Goal: Task Accomplishment & Management: Use online tool/utility

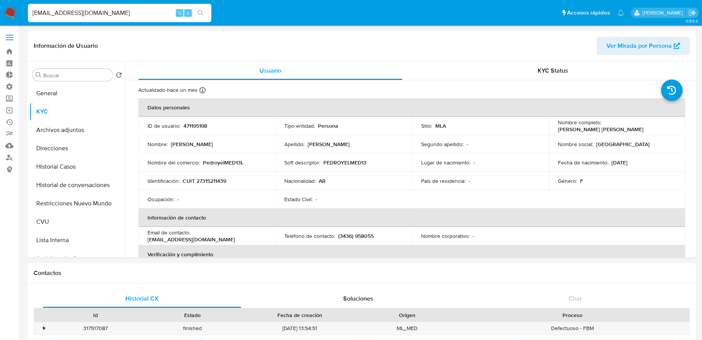
select select "10"
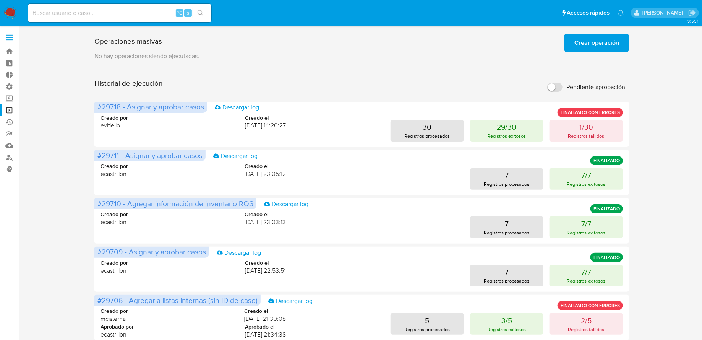
click at [591, 40] on span "Crear operación" at bounding box center [596, 42] width 45 height 17
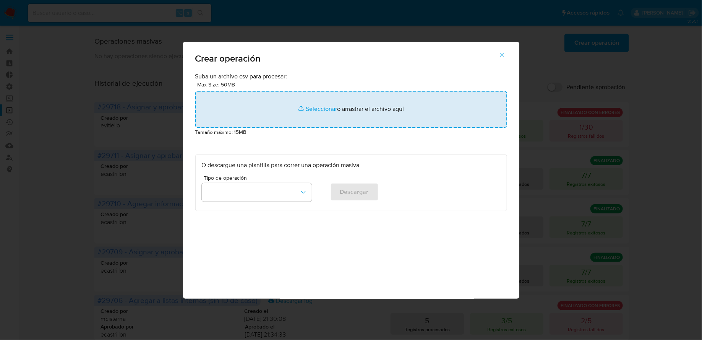
click at [281, 97] on input "file" at bounding box center [351, 109] width 312 height 37
type input "C:\fakepath\CasosNoRoi_250825.csv"
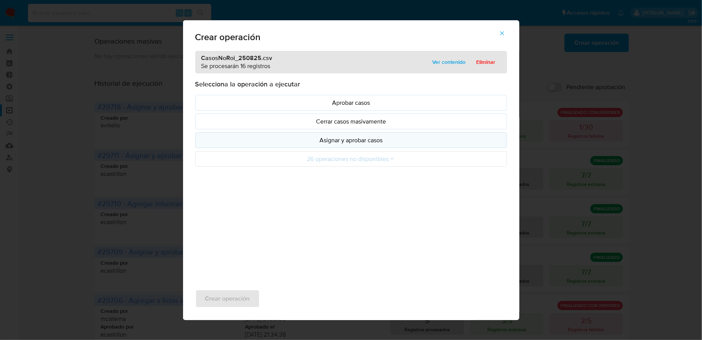
click at [351, 143] on p "Asignar y aprobar casos" at bounding box center [351, 140] width 299 height 9
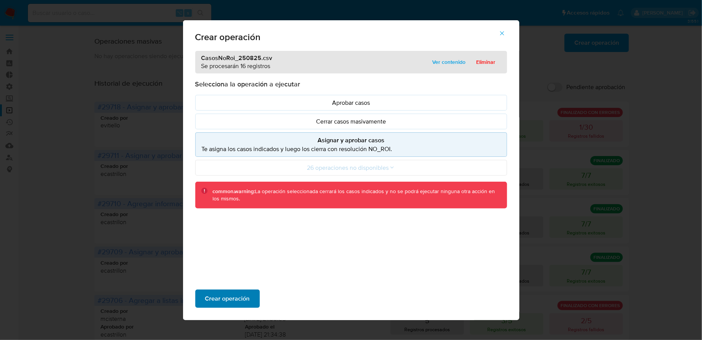
click at [243, 295] on span "Crear operación" at bounding box center [227, 298] width 45 height 17
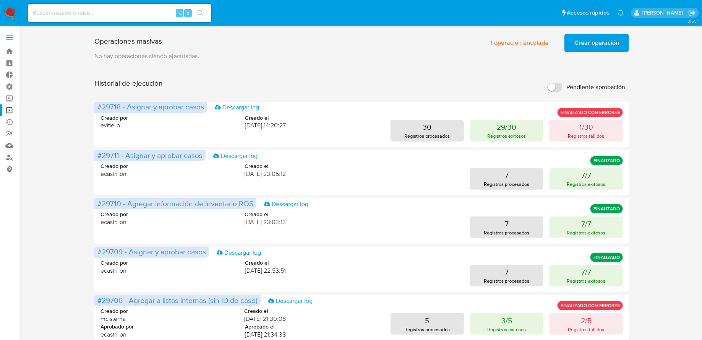
click at [112, 15] on input at bounding box center [119, 13] width 183 height 10
paste input "tYn0r8C9HkyVrvulgFujBXlO"
type input "tYn0r8C9HkyVrvulgFujBXlO"
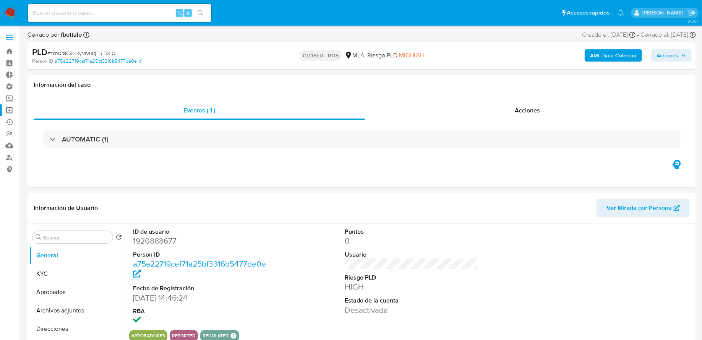
select select "10"
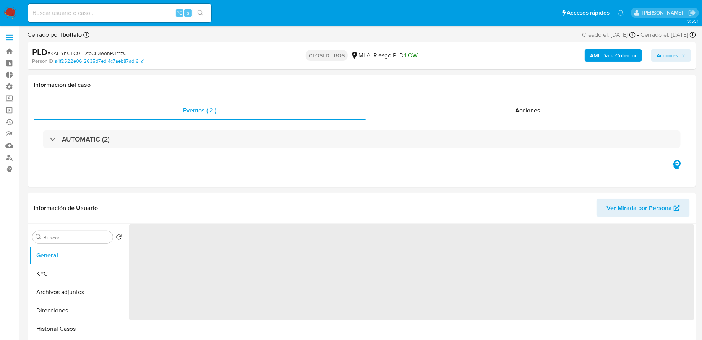
select select "10"
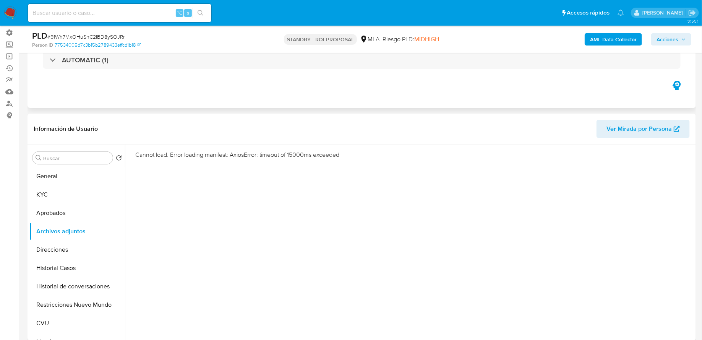
scroll to position [77, 0]
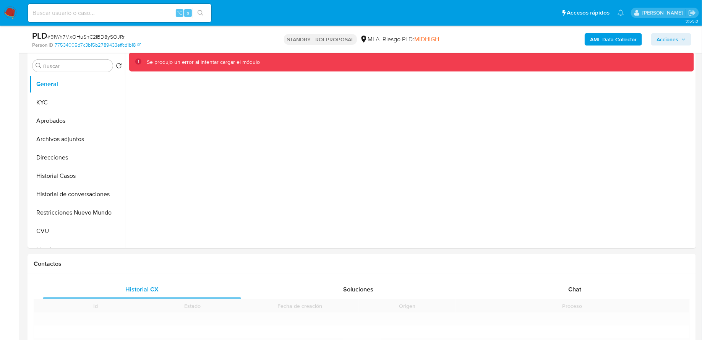
scroll to position [164, 0]
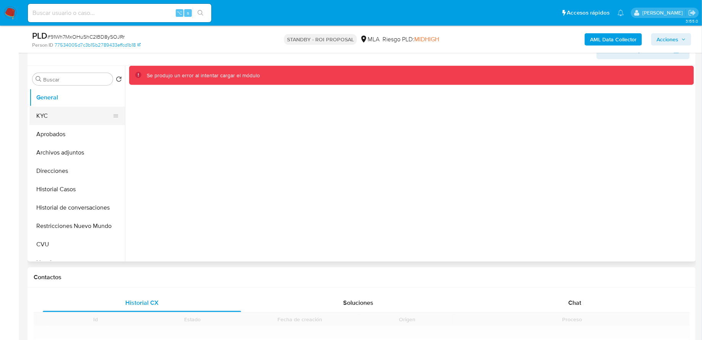
click at [50, 119] on button "KYC" at bounding box center [73, 116] width 89 height 18
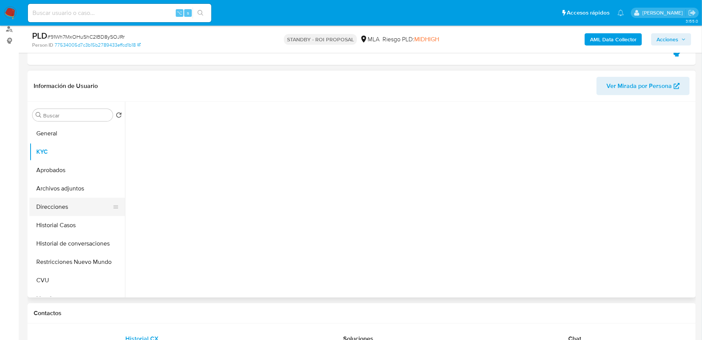
scroll to position [123, 0]
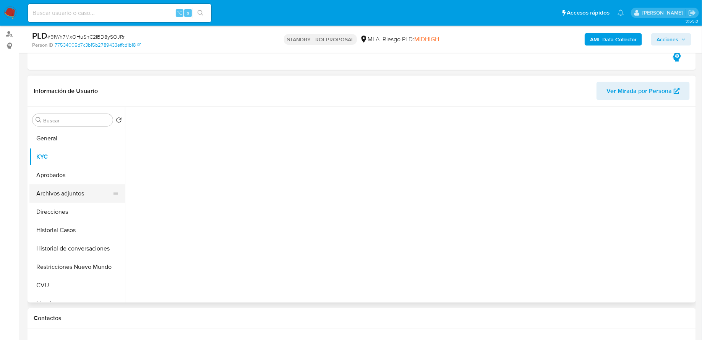
click at [82, 193] on button "Archivos adjuntos" at bounding box center [73, 193] width 89 height 18
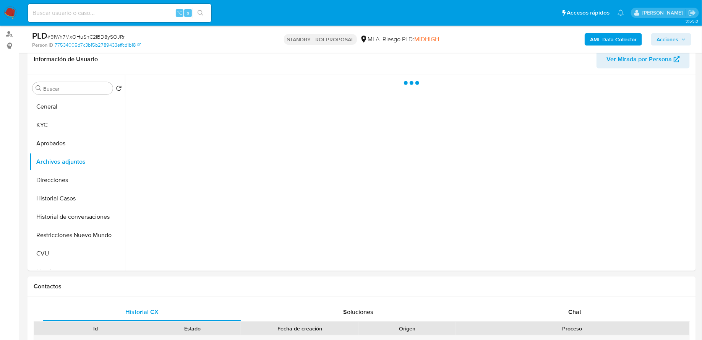
select select "10"
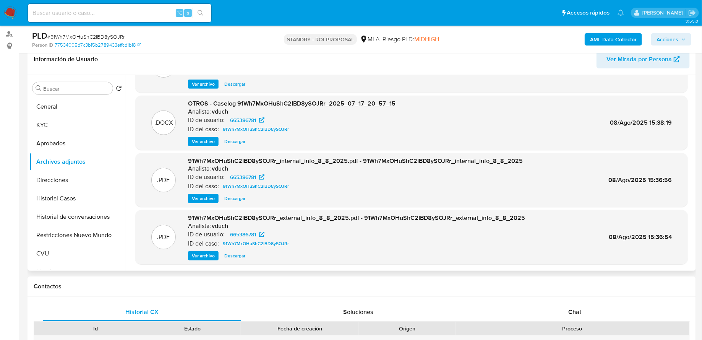
scroll to position [13, 0]
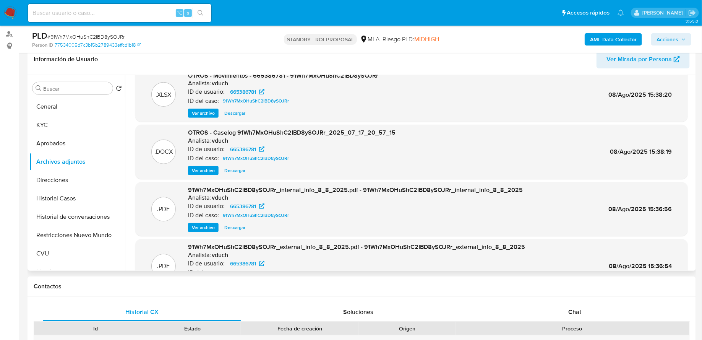
click at [194, 169] on span "Ver archivo" at bounding box center [203, 171] width 23 height 8
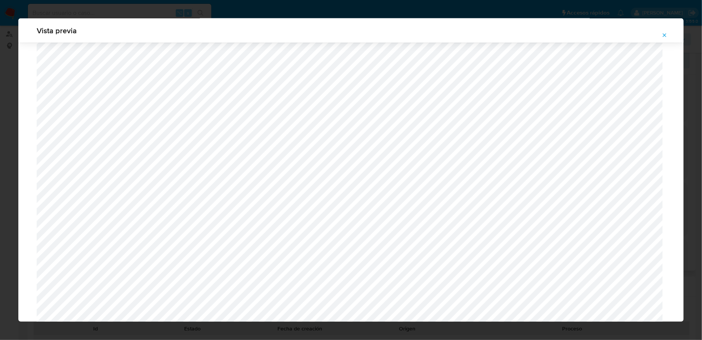
scroll to position [602, 0]
click at [664, 37] on icon "Attachment preview" at bounding box center [665, 35] width 6 height 6
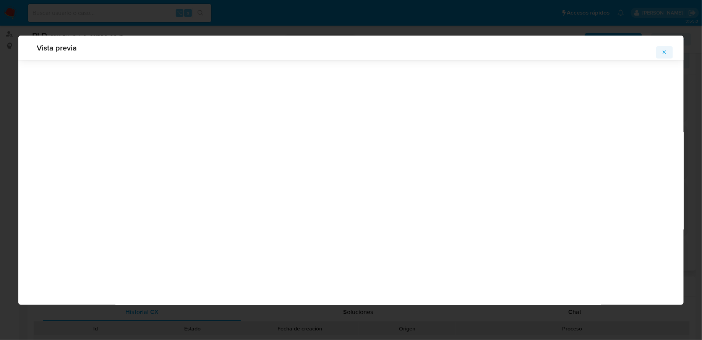
scroll to position [0, 0]
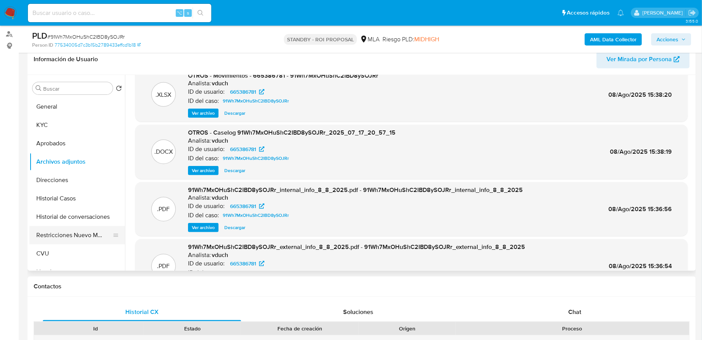
click at [65, 233] on button "Restricciones Nuevo Mundo" at bounding box center [73, 235] width 89 height 18
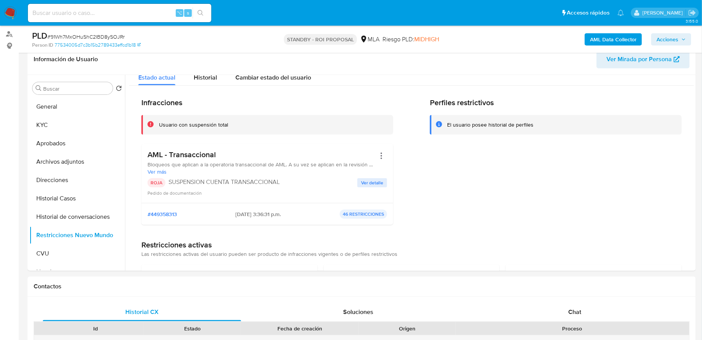
scroll to position [9, 0]
click at [160, 14] on input at bounding box center [119, 13] width 183 height 10
paste input "qhfSkcop4MwTr2G9xp6dCRGY"
type input "qhfSkcop4MwTr2G9xp6dCRGY"
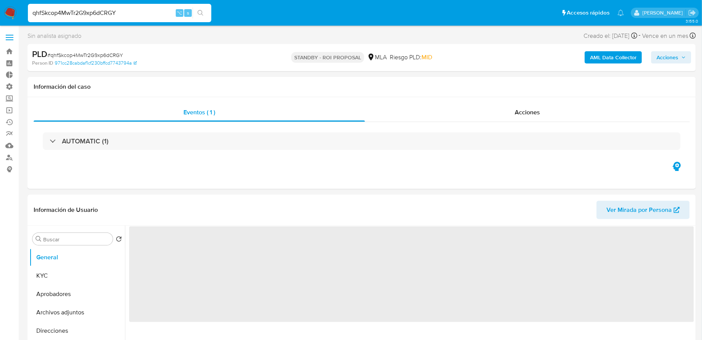
select select "10"
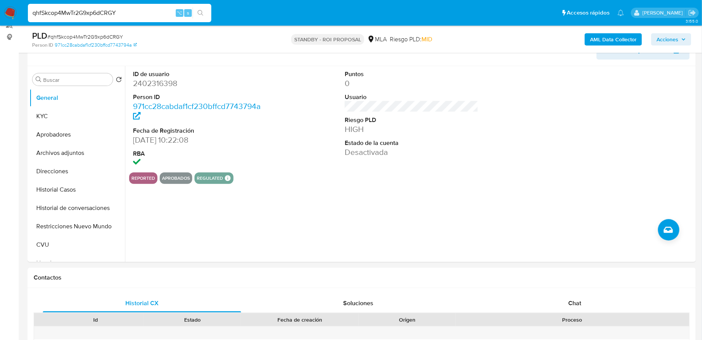
scroll to position [141, 0]
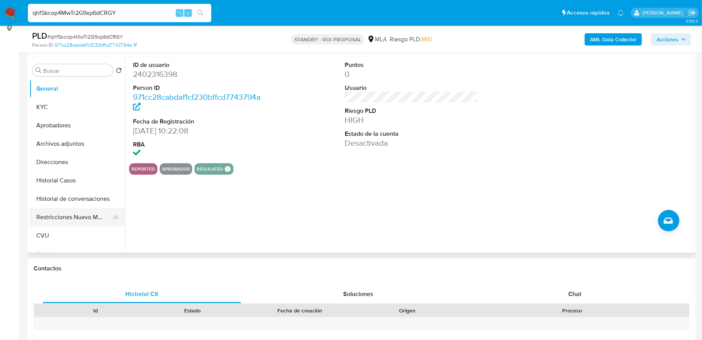
click at [78, 218] on button "Restricciones Nuevo Mundo" at bounding box center [73, 217] width 89 height 18
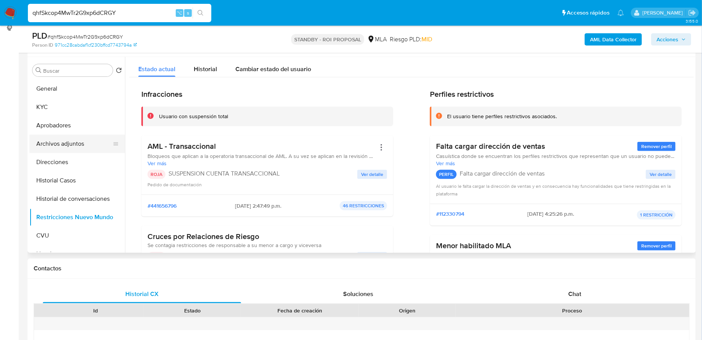
click at [74, 151] on button "Archivos adjuntos" at bounding box center [73, 144] width 89 height 18
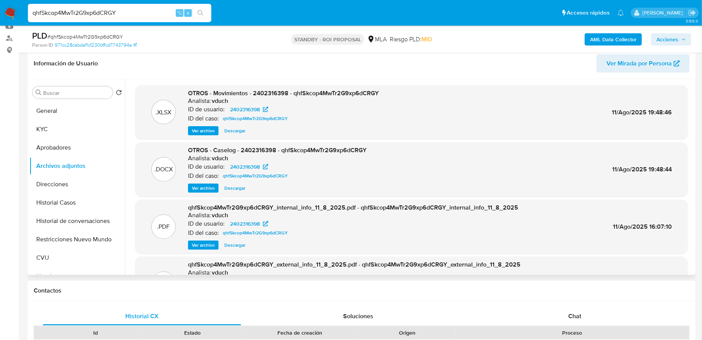
scroll to position [120, 0]
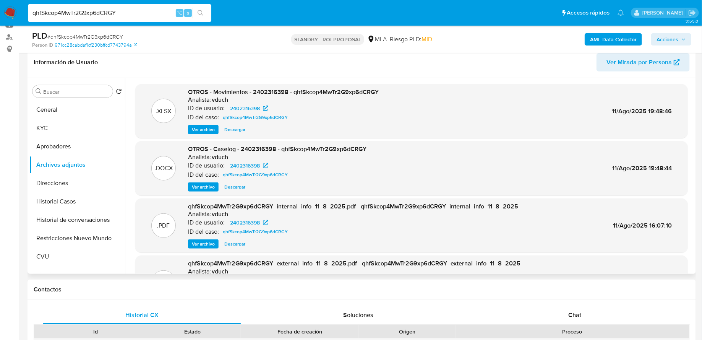
click at [201, 185] on span "Ver archivo" at bounding box center [203, 187] width 23 height 8
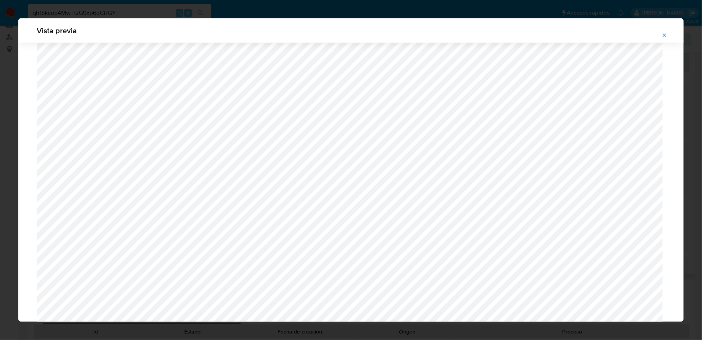
scroll to position [503, 0]
click at [664, 37] on icon "Attachment preview" at bounding box center [665, 35] width 6 height 6
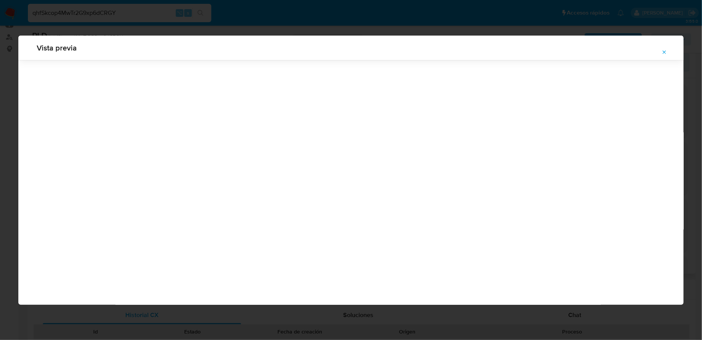
scroll to position [0, 0]
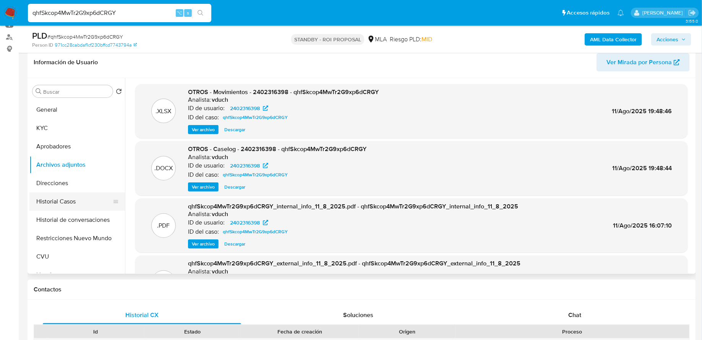
click at [63, 200] on button "Historial Casos" at bounding box center [73, 201] width 89 height 18
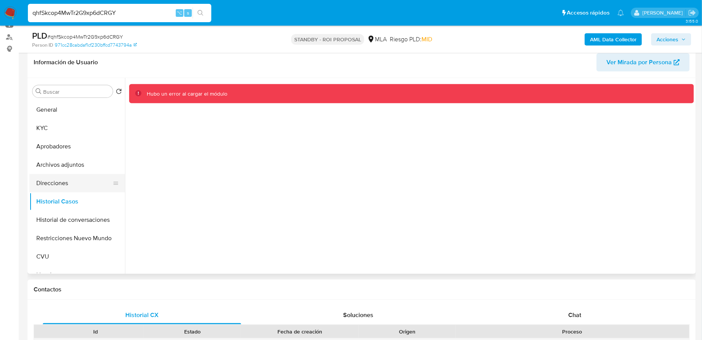
click at [81, 182] on button "Direcciones" at bounding box center [73, 183] width 89 height 18
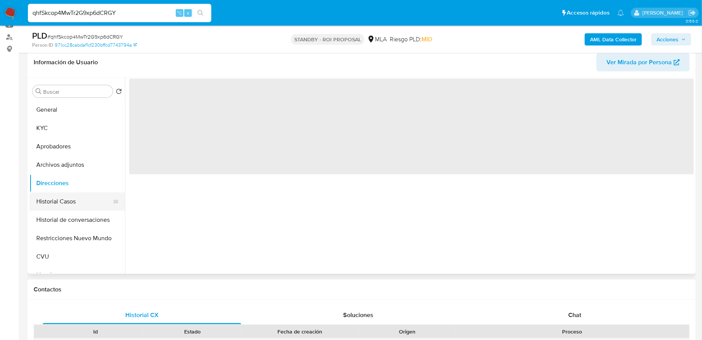
click at [70, 200] on button "Historial Casos" at bounding box center [73, 201] width 89 height 18
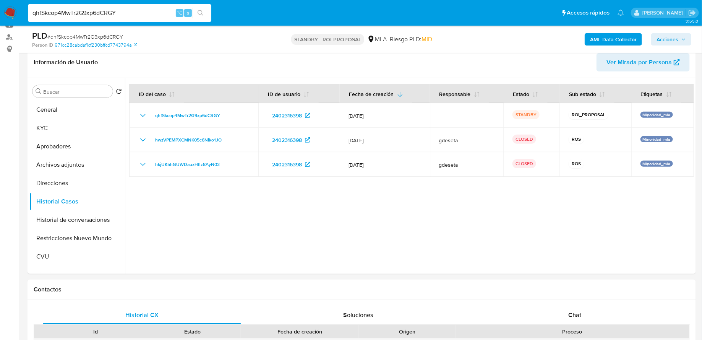
click at [110, 15] on input "qhfSkcop4MwTr2G9xp6dCRGY" at bounding box center [119, 13] width 183 height 10
paste input "91Wh7MxOHuShC2IBD8ySOJRr"
type input "91Wh7MxOHuShC2IBD8ySOJRr"
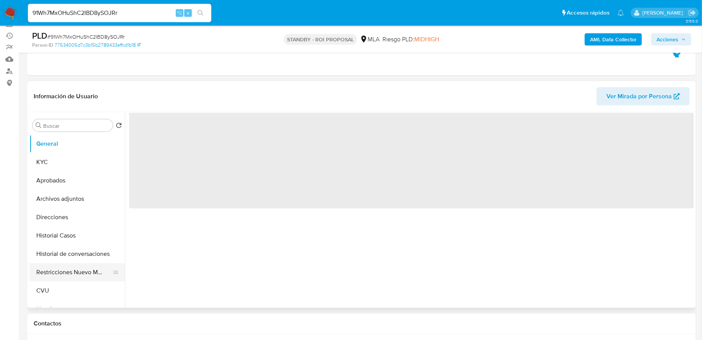
scroll to position [114, 0]
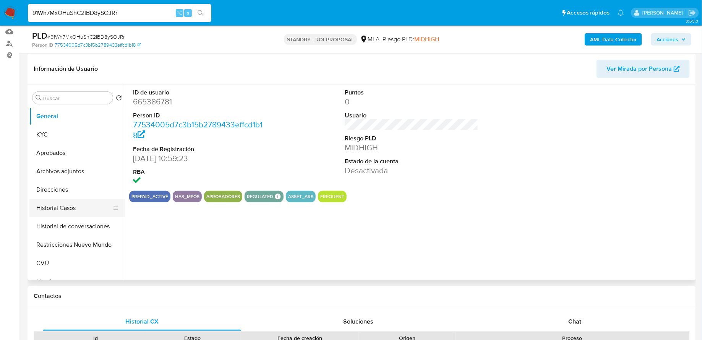
select select "10"
click at [68, 203] on button "Historial Casos" at bounding box center [73, 208] width 89 height 18
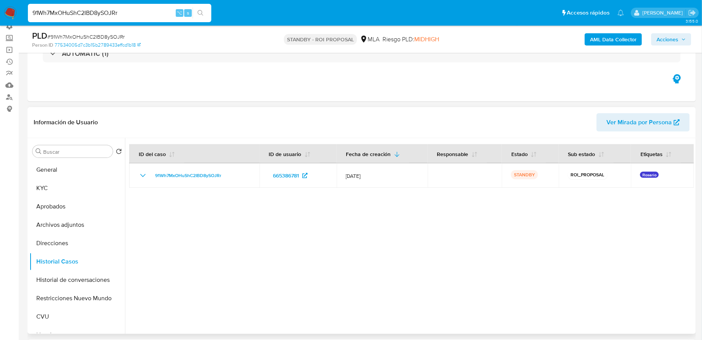
scroll to position [60, 0]
click at [125, 15] on input "91Wh7MxOHuShC2IBD8ySOJRr" at bounding box center [119, 13] width 183 height 10
paste input "CmzRE7CQewzVqR48a2I1oGQQ"
type input "CmzRE7CQewzVqR48a2I1oGQQ"
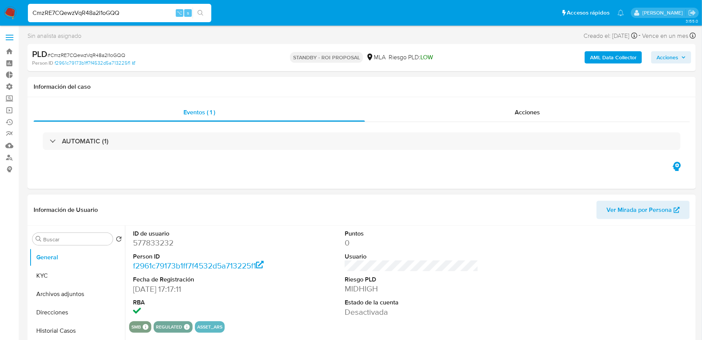
select select "10"
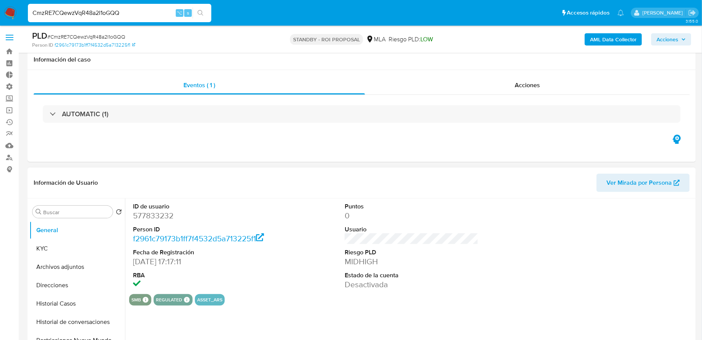
scroll to position [109, 0]
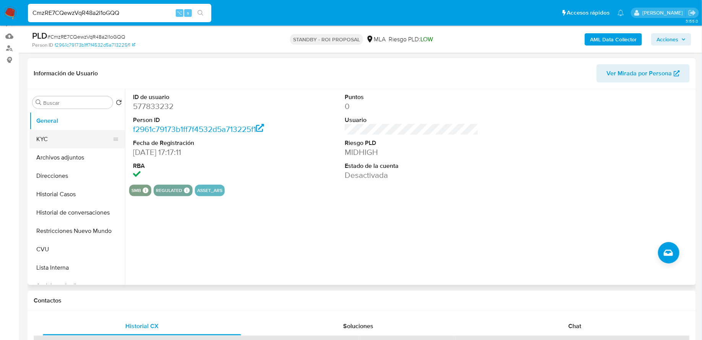
click at [73, 144] on button "KYC" at bounding box center [73, 139] width 89 height 18
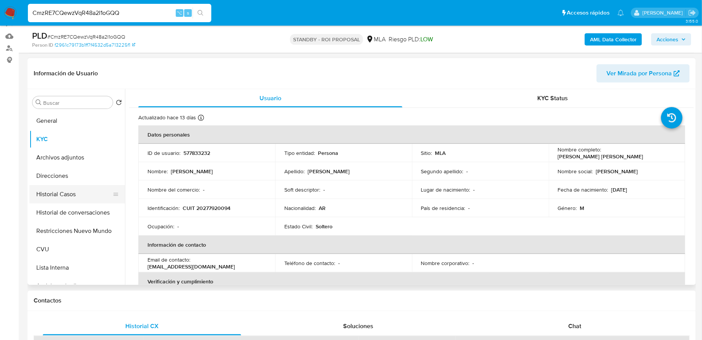
click at [76, 200] on button "Historial Casos" at bounding box center [73, 194] width 89 height 18
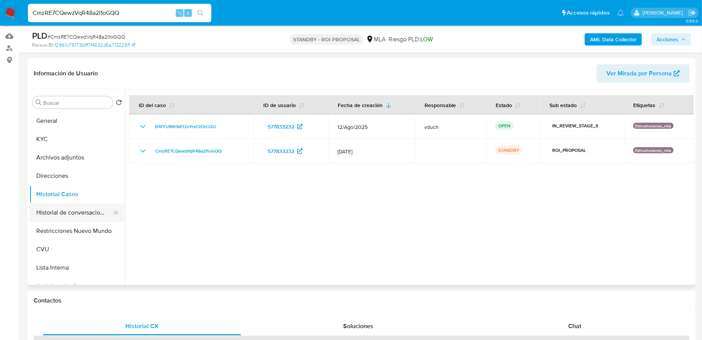
click at [78, 207] on button "Historial de conversaciones" at bounding box center [73, 212] width 89 height 18
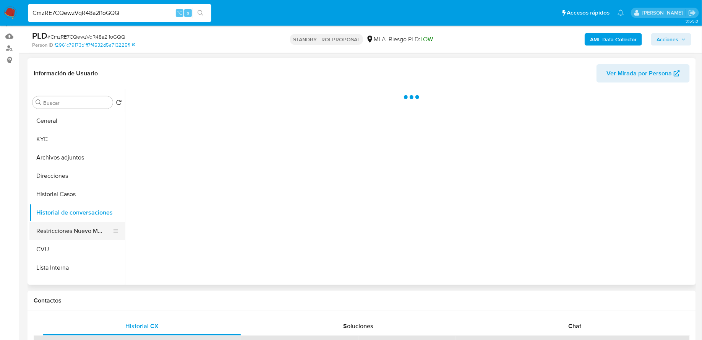
click at [75, 229] on button "Restricciones Nuevo Mundo" at bounding box center [73, 231] width 89 height 18
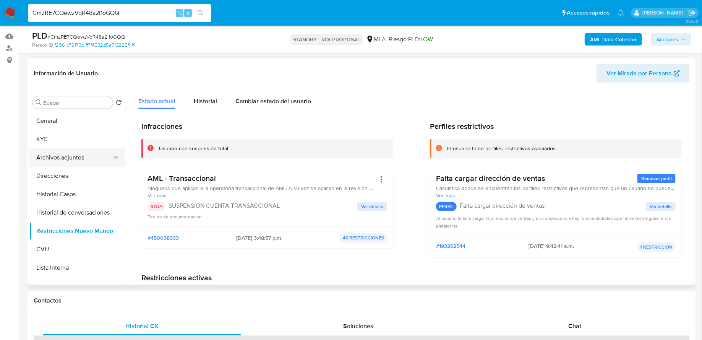
click at [70, 158] on button "Archivos adjuntos" at bounding box center [73, 157] width 89 height 18
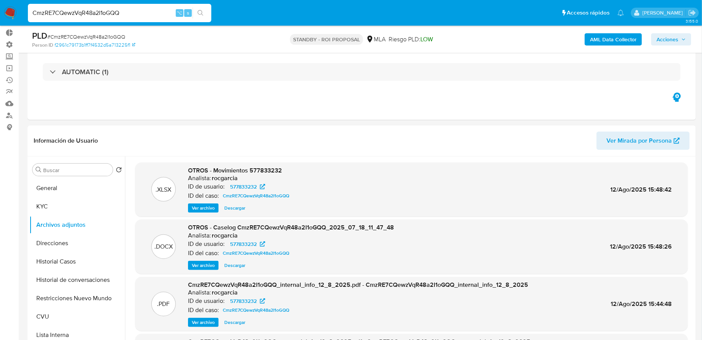
scroll to position [32, 0]
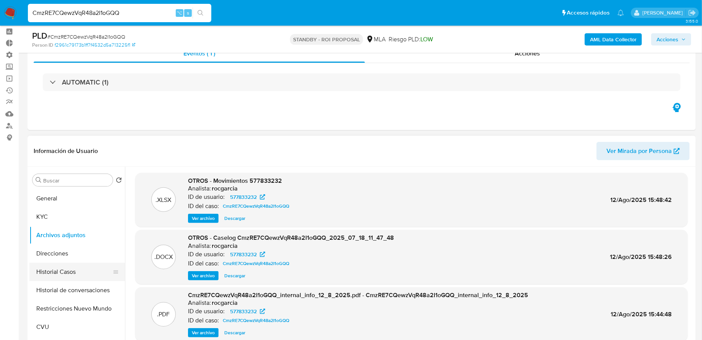
click at [67, 271] on button "Historial Casos" at bounding box center [73, 272] width 89 height 18
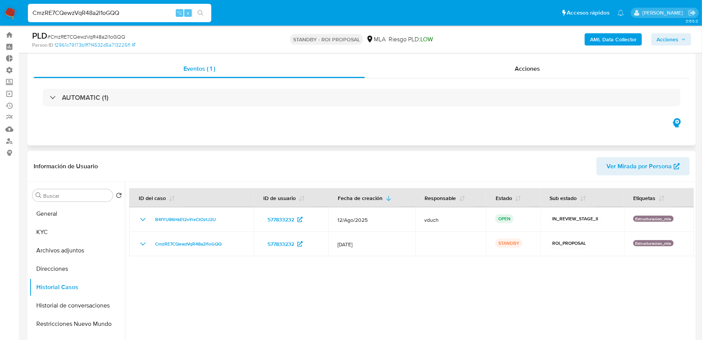
scroll to position [26, 0]
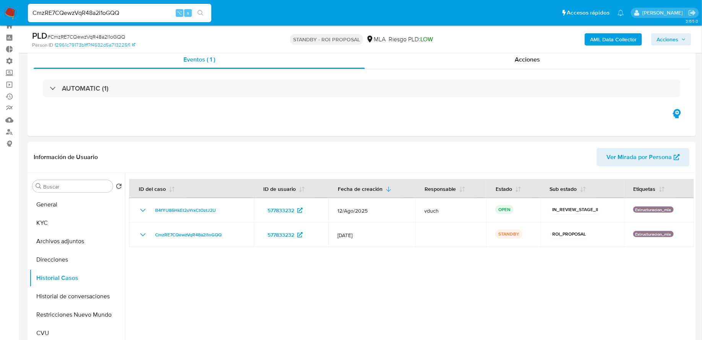
click at [123, 14] on input "CmzRE7CQewzVqR48a2I1oGQQ" at bounding box center [119, 13] width 183 height 10
paste input "BPIM8KaQQz3qbYZxxRXD7Duk"
type input "BPIM8KaQQz3qbYZxxRXD7Duk"
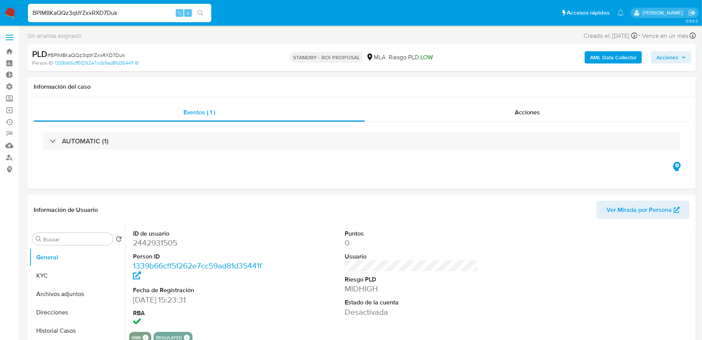
select select "10"
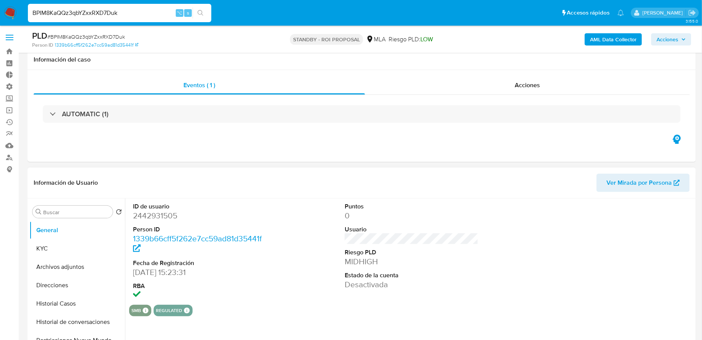
scroll to position [126, 0]
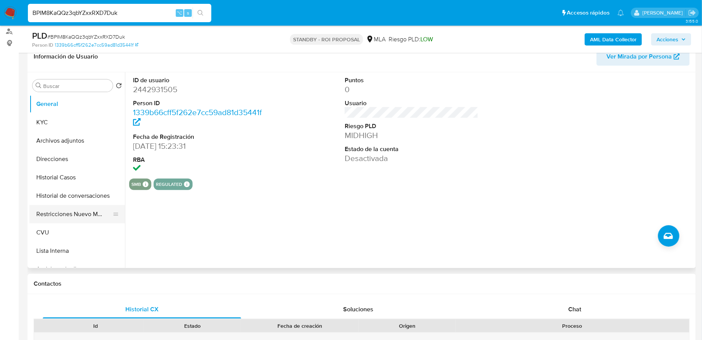
click at [56, 212] on button "Restricciones Nuevo Mundo" at bounding box center [73, 214] width 89 height 18
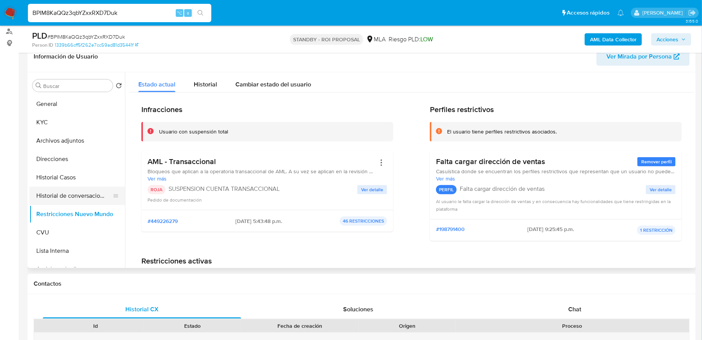
click at [83, 187] on button "Historial de conversaciones" at bounding box center [73, 196] width 89 height 18
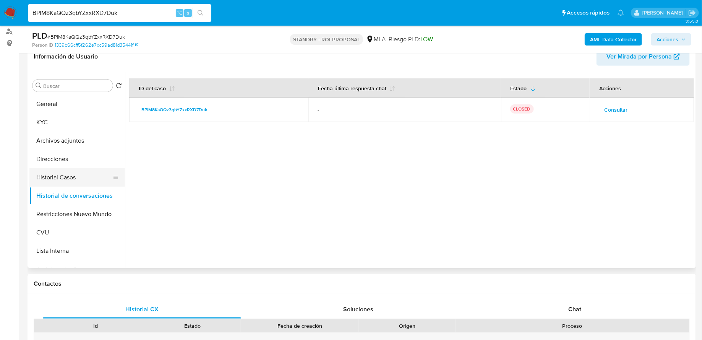
click at [70, 180] on button "Historial Casos" at bounding box center [73, 177] width 89 height 18
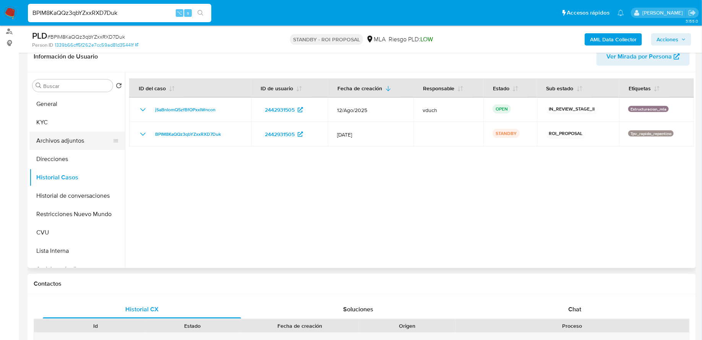
click at [56, 145] on button "Archivos adjuntos" at bounding box center [73, 140] width 89 height 18
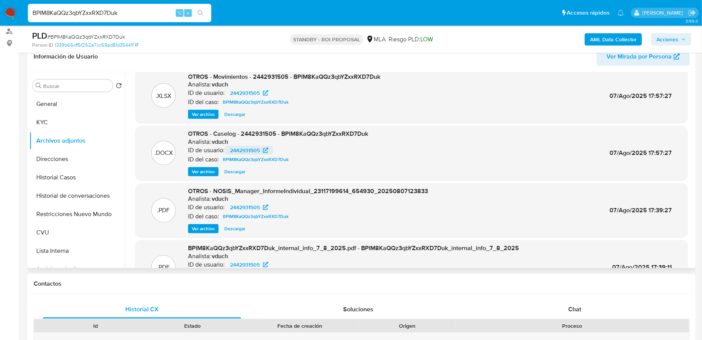
scroll to position [0, 0]
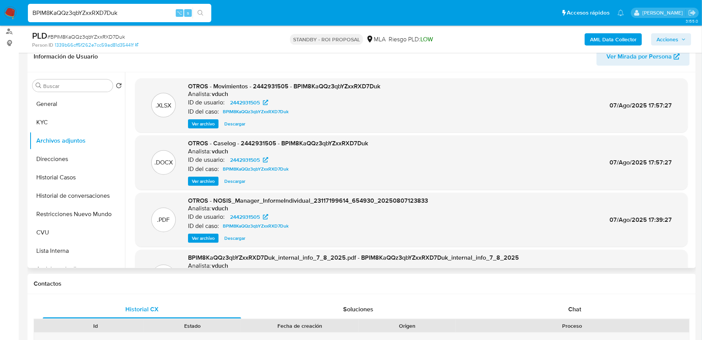
click at [200, 181] on span "Ver archivo" at bounding box center [203, 181] width 23 height 8
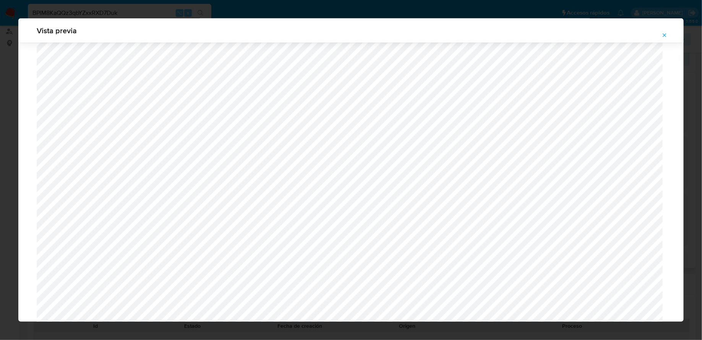
scroll to position [555, 0]
click at [664, 37] on icon "Attachment preview" at bounding box center [665, 35] width 6 height 6
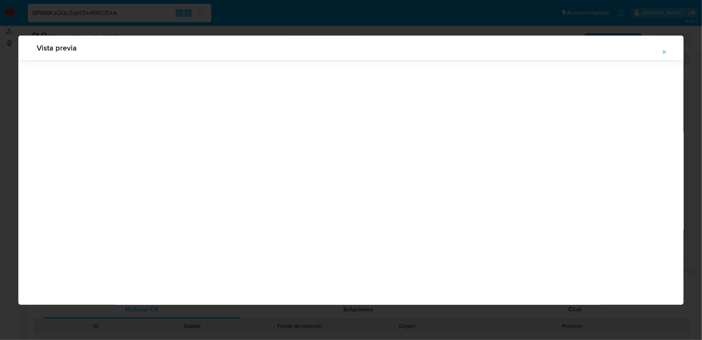
scroll to position [0, 0]
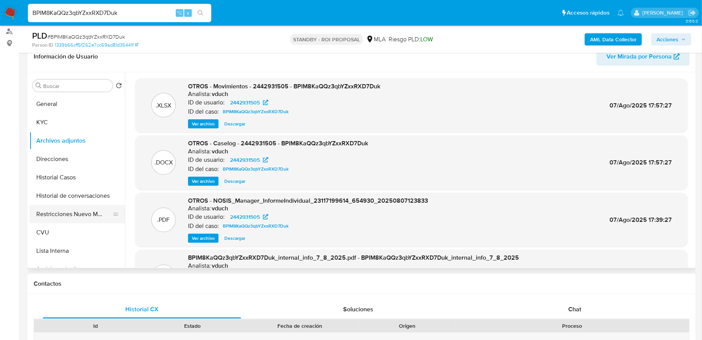
click at [68, 210] on button "Restricciones Nuevo Mundo" at bounding box center [73, 214] width 89 height 18
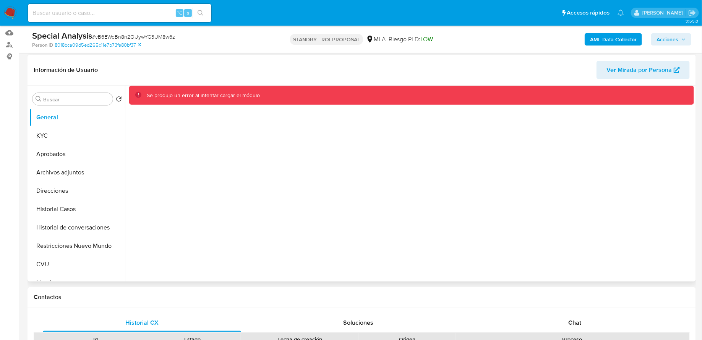
scroll to position [117, 0]
